Goal: Communication & Community: Ask a question

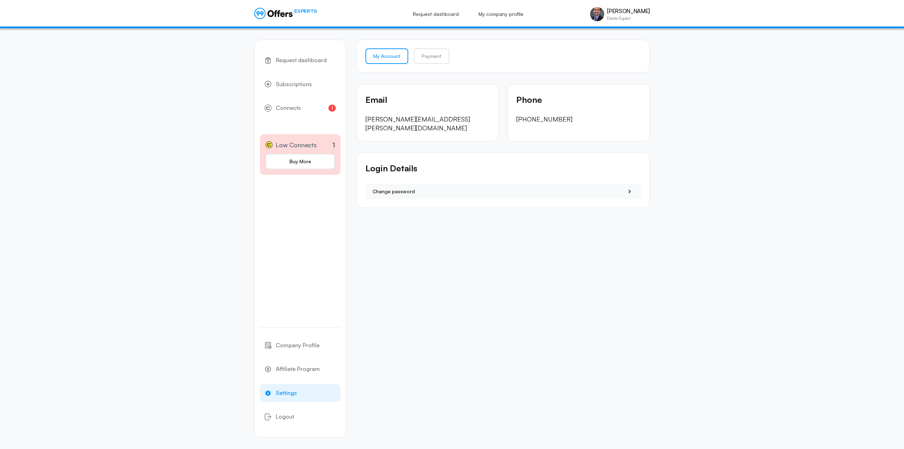
click at [389, 123] on p "[PERSON_NAME][EMAIL_ADDRESS][PERSON_NAME][DOMAIN_NAME]" at bounding box center [427, 124] width 125 height 18
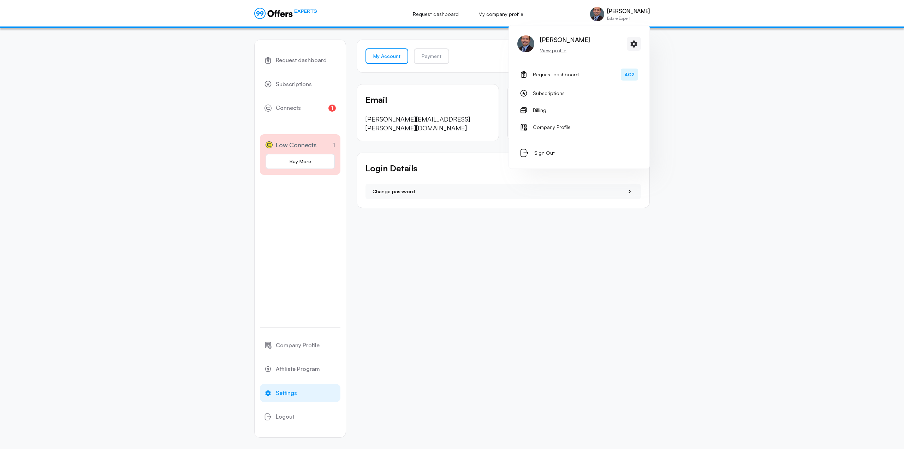
click at [617, 17] on div "[PERSON_NAME] Estate Expert" at bounding box center [620, 14] width 60 height 14
click at [549, 50] on p "View profile" at bounding box center [565, 50] width 50 height 7
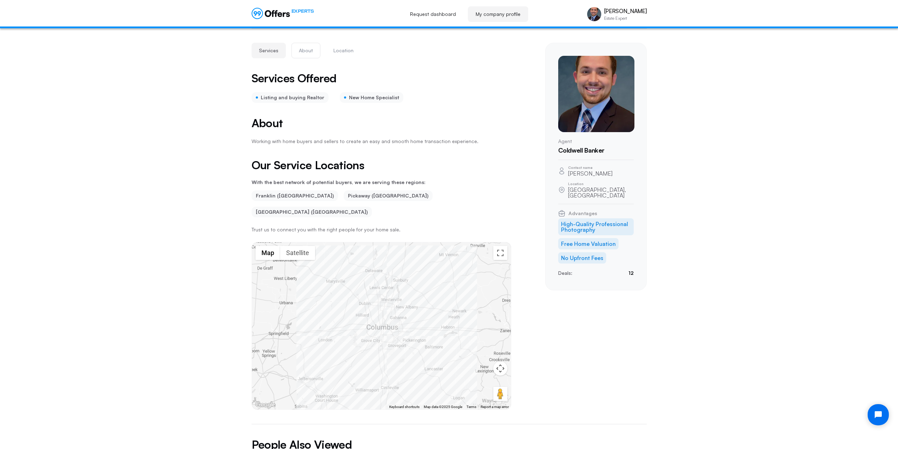
click at [306, 55] on button "About" at bounding box center [306, 51] width 29 height 16
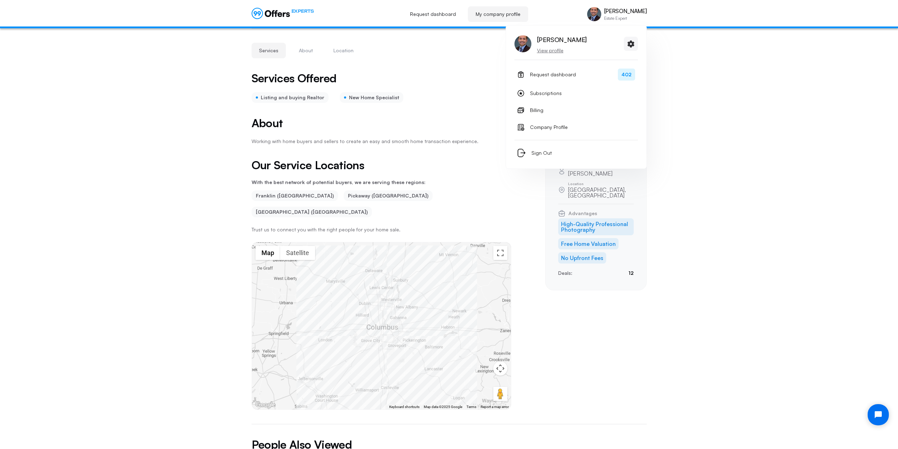
click at [629, 15] on div "[PERSON_NAME] Estate Expert" at bounding box center [625, 14] width 43 height 12
click at [630, 41] on icon at bounding box center [631, 44] width 8 height 9
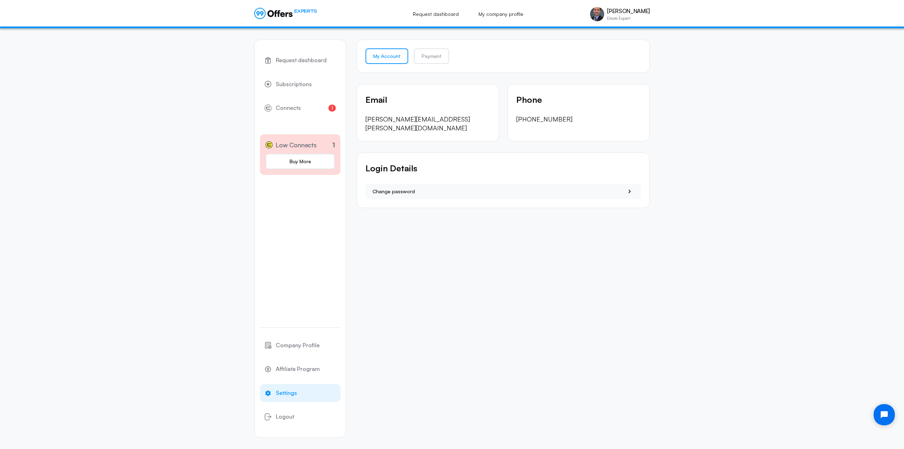
click at [459, 54] on nav "My Account Payment" at bounding box center [502, 56] width 275 height 16
click at [408, 125] on div "Email [PERSON_NAME][EMAIL_ADDRESS][PERSON_NAME][DOMAIN_NAME]" at bounding box center [428, 113] width 142 height 58
click at [405, 120] on p "[PERSON_NAME][EMAIL_ADDRESS][PERSON_NAME][DOMAIN_NAME]" at bounding box center [427, 124] width 125 height 18
click at [381, 101] on p "Email" at bounding box center [427, 99] width 125 height 13
click at [287, 393] on span "Settings" at bounding box center [286, 392] width 21 height 9
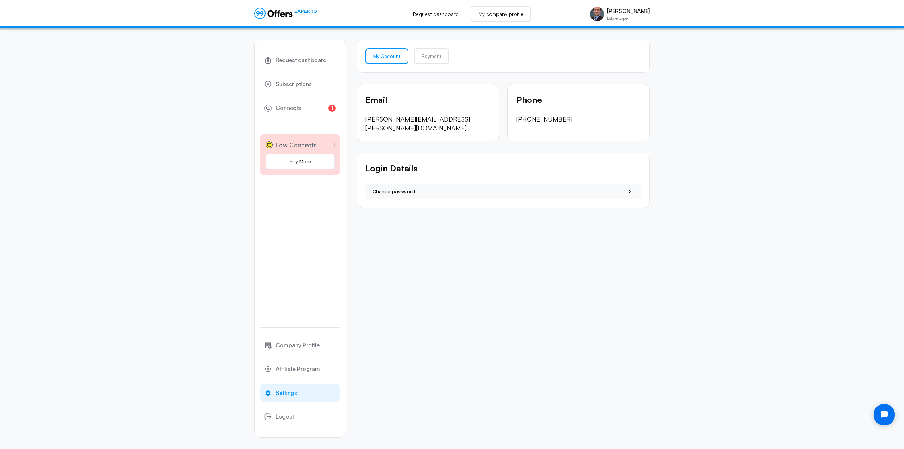
click at [517, 12] on link "My company profile" at bounding box center [501, 14] width 60 height 16
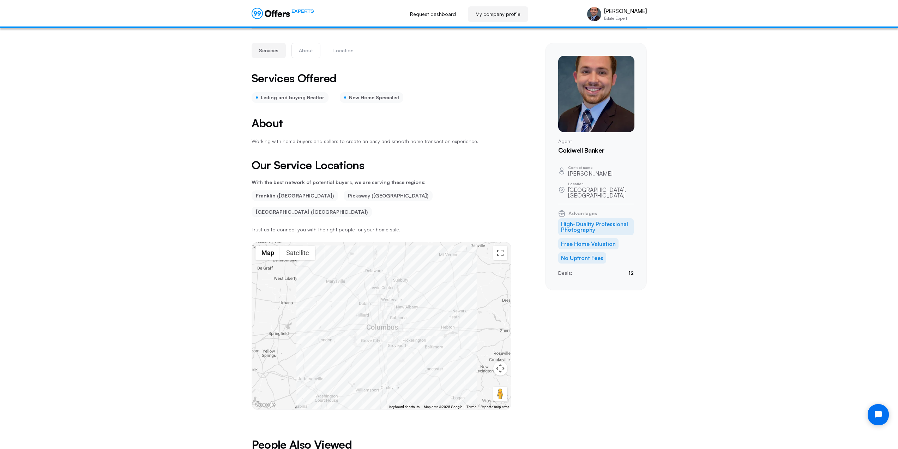
click at [301, 52] on button "About" at bounding box center [306, 51] width 29 height 16
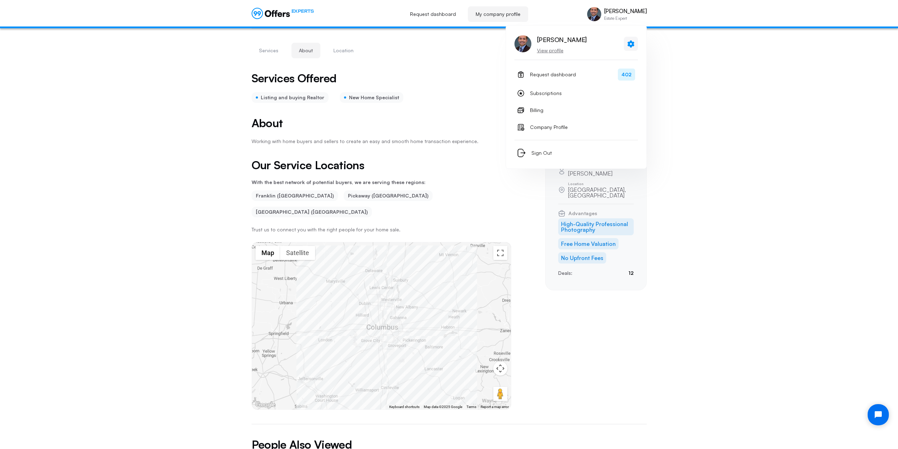
click at [633, 42] on icon at bounding box center [631, 43] width 7 height 7
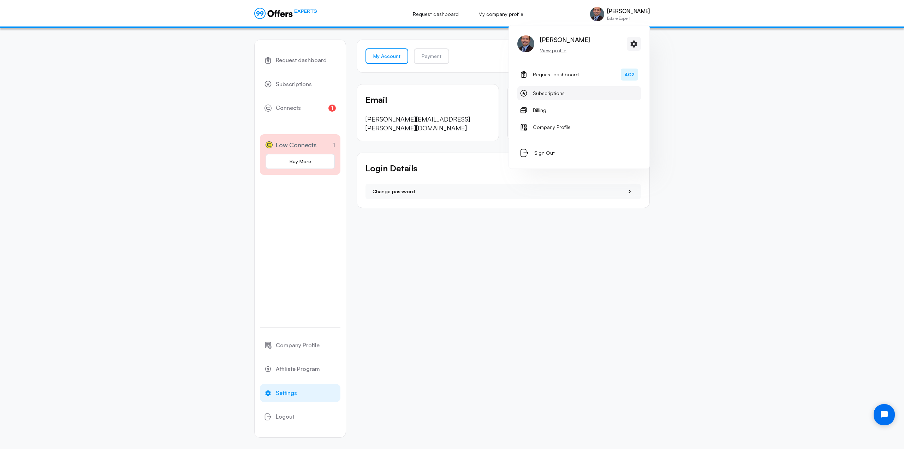
click at [555, 91] on span "Subscriptions" at bounding box center [549, 93] width 32 height 8
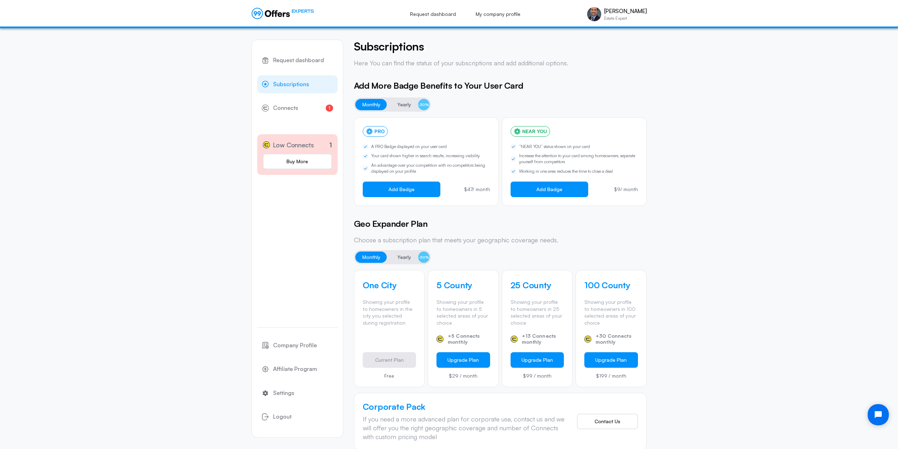
click at [694, 126] on div "Request dashboard Subscriptions 1 Connects 1 Low Connects 1 Buy More Company Pr…" at bounding box center [449, 282] width 898 height 509
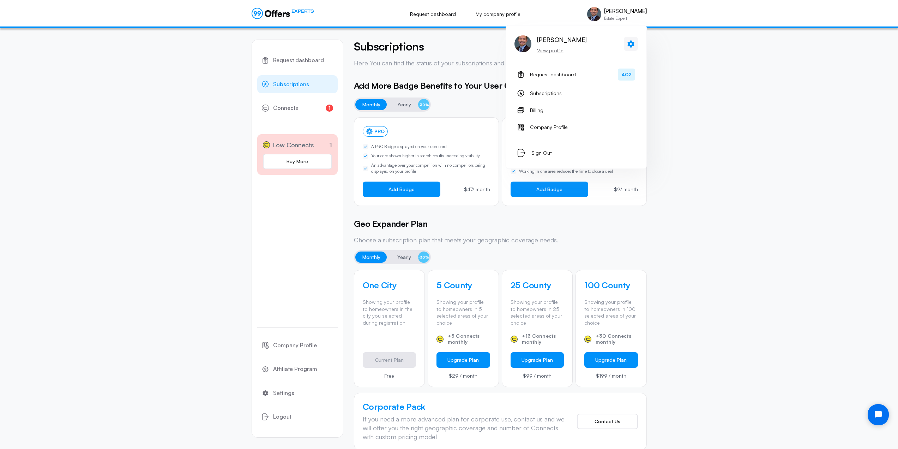
click at [635, 44] on icon at bounding box center [631, 44] width 8 height 9
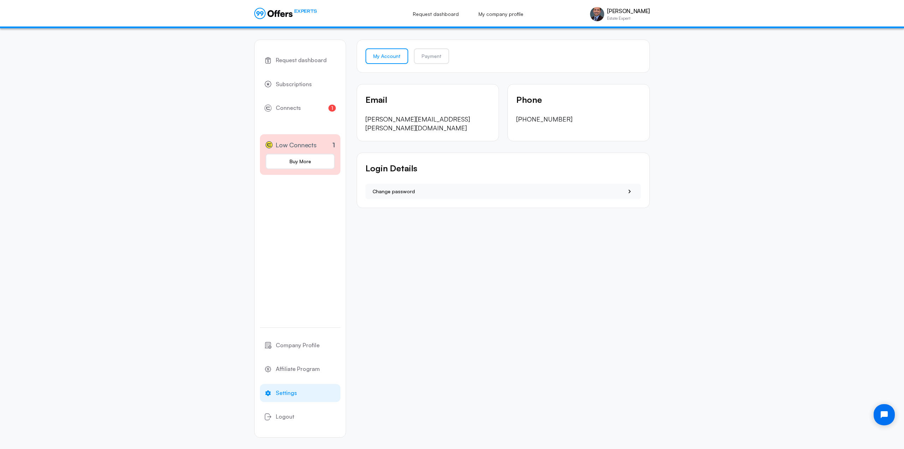
click at [397, 127] on div "Email [PERSON_NAME][EMAIL_ADDRESS][PERSON_NAME][DOMAIN_NAME]" at bounding box center [428, 113] width 142 height 58
click at [399, 122] on p "[PERSON_NAME][EMAIL_ADDRESS][PERSON_NAME][DOMAIN_NAME]" at bounding box center [427, 124] width 125 height 18
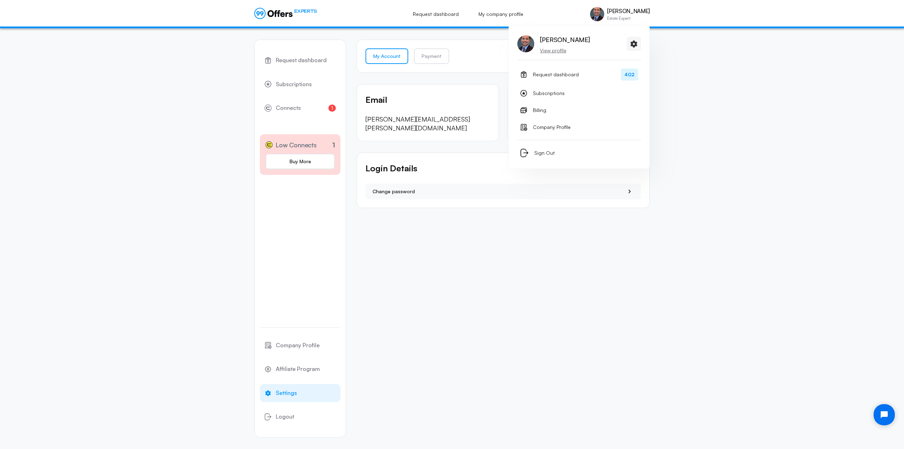
click at [553, 41] on p "[PERSON_NAME]" at bounding box center [565, 39] width 50 height 11
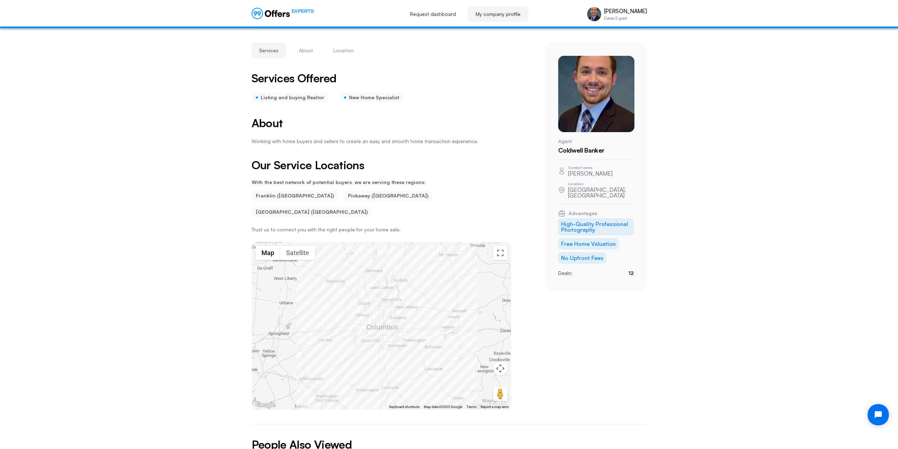
click at [455, 146] on div "Services Offered Listing and buying Realtor New Home Specialist About Working w…" at bounding box center [382, 240] width 260 height 337
click at [878, 414] on icon "Open chat widget" at bounding box center [882, 414] width 11 height 11
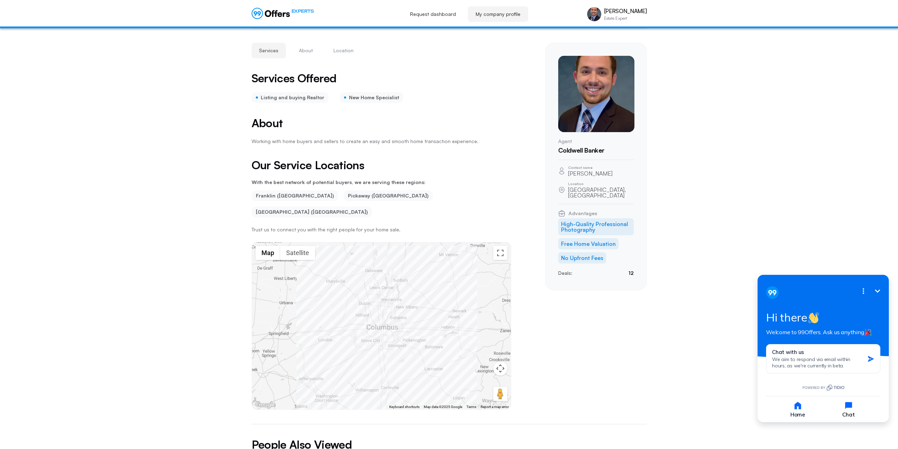
click at [847, 409] on icon "button" at bounding box center [849, 405] width 10 height 10
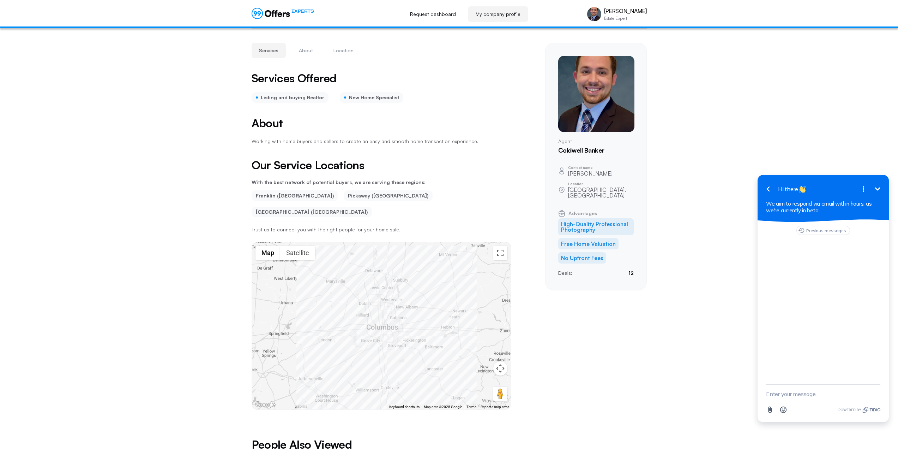
click at [833, 393] on textarea "New message" at bounding box center [823, 393] width 114 height 18
type textarea "Hello, I would like to update my account, and email, and my about. How do I do …"
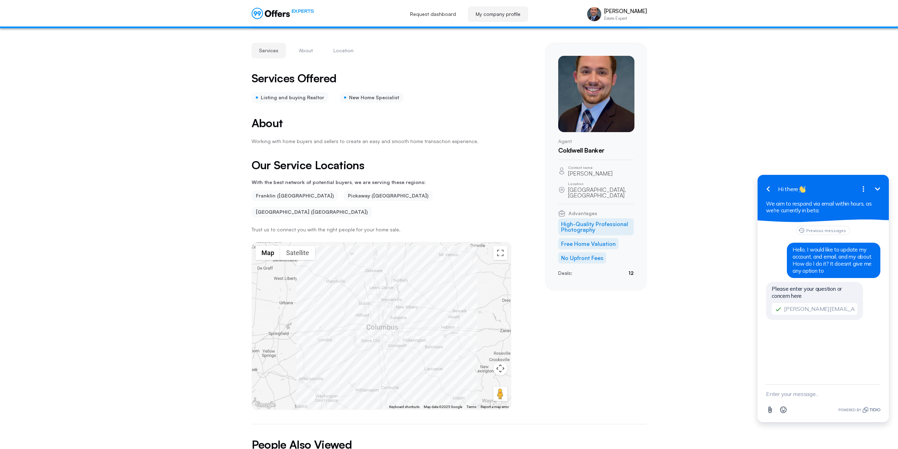
scroll to position [0, 0]
click at [798, 394] on textarea "New message" at bounding box center [823, 393] width 114 height 18
type textarea "My email has changed and I no longer have access to the email on file."
type textarea "my new email is [EMAIL_ADDRESS][DOMAIN_NAME]"
